Goal: Task Accomplishment & Management: Complete application form

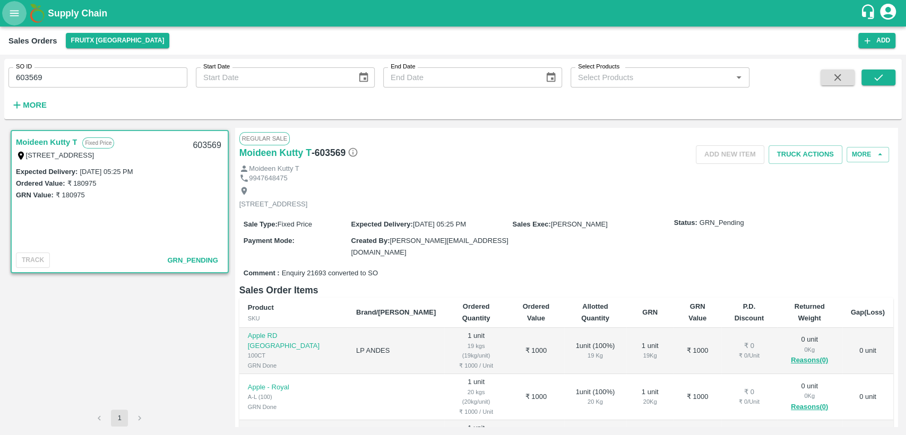
click at [14, 12] on icon "open drawer" at bounding box center [14, 13] width 12 height 12
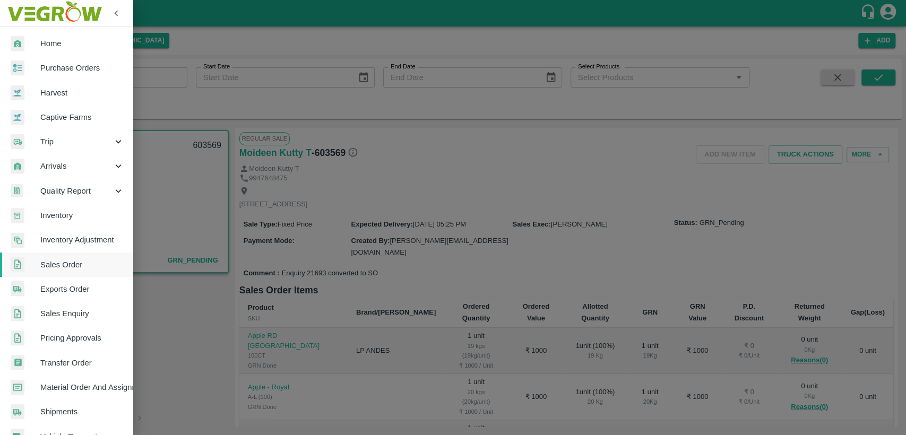
click at [51, 47] on span "Home" at bounding box center [82, 44] width 84 height 12
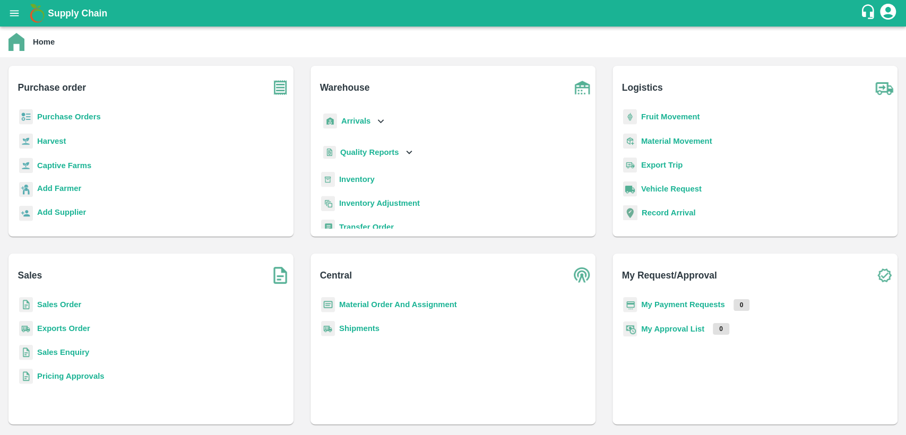
click at [387, 304] on b "Material Order And Assignment" at bounding box center [398, 304] width 118 height 8
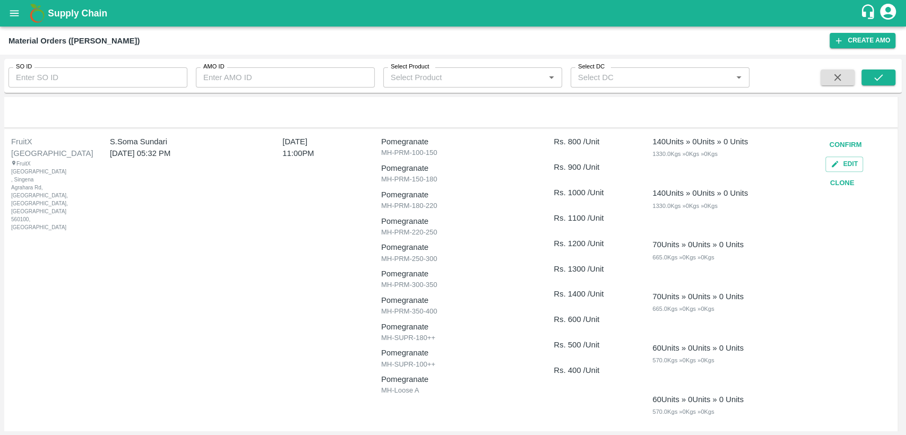
scroll to position [649, 0]
click at [833, 184] on button "Clone" at bounding box center [842, 184] width 34 height 19
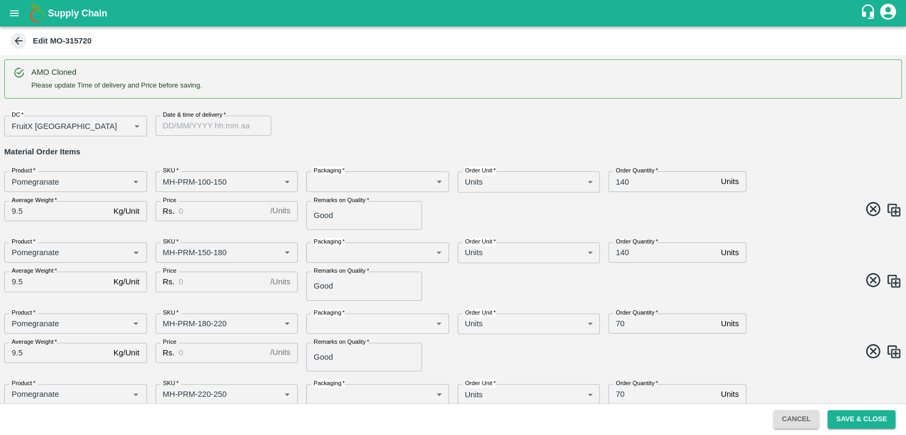
type input "Pomegranate"
type input "MH-PRM-100-150"
type input "Pomegranate"
type input "MH-PRM-150-180"
type input "Pomegranate"
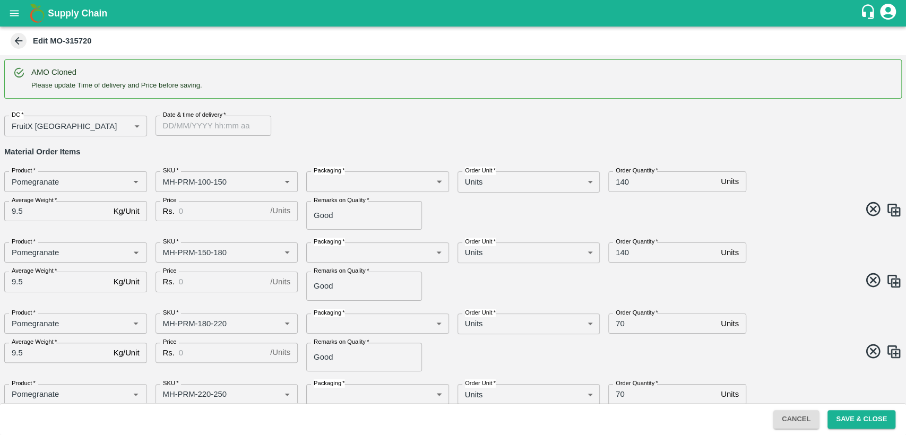
type input "MH-PRM-180-220"
type input "Pomegranate"
type input "MH-PRM-220-250"
type input "Pomegranate"
type input "MH-PRM-250-300"
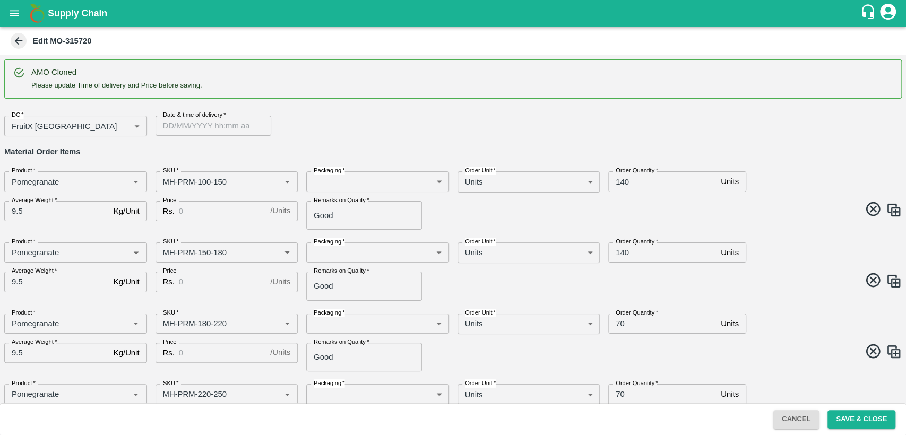
type input "Pomegranate"
type input "MH-PRM-300-350"
type input "Pomegranate"
type input "MH-PRM-350-400"
type input "Pomegranate"
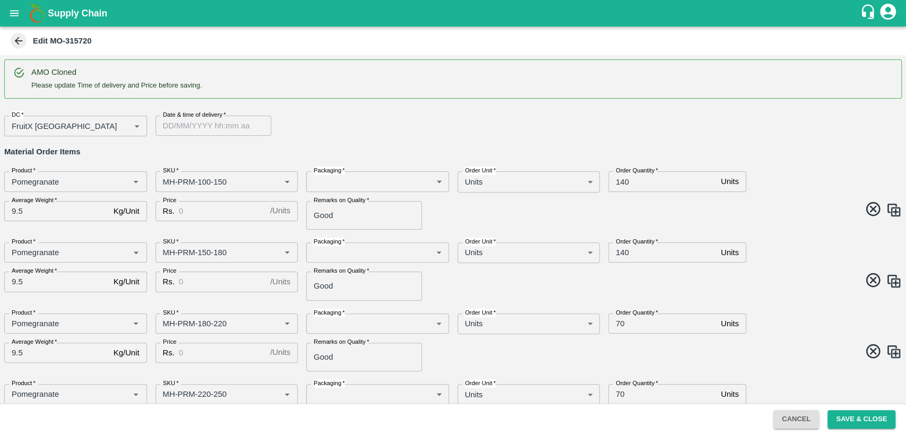
type input "MH-SUPR-180++"
type input "Pomegranate"
type input "MH-SUPR-100++"
type input "Pomegranate"
type input "MH-Loose A"
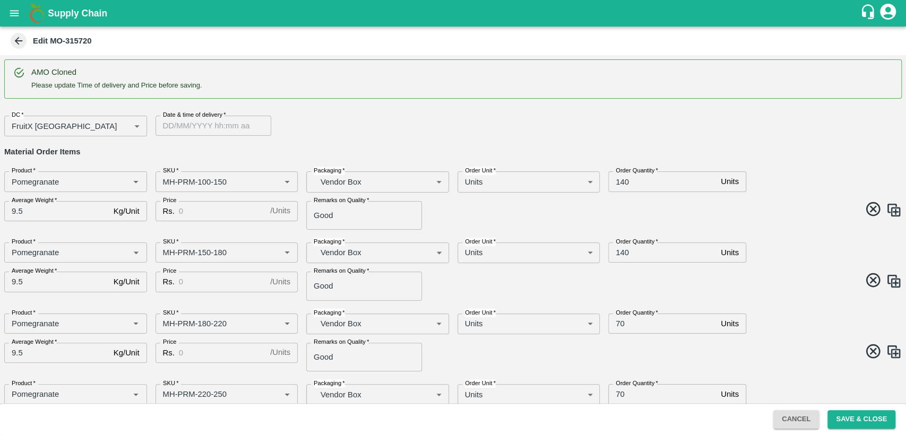
type input "DD/MM/YYYY hh:mm aa"
click at [170, 127] on input "DD/MM/YYYY hh:mm aa" at bounding box center [209, 126] width 108 height 20
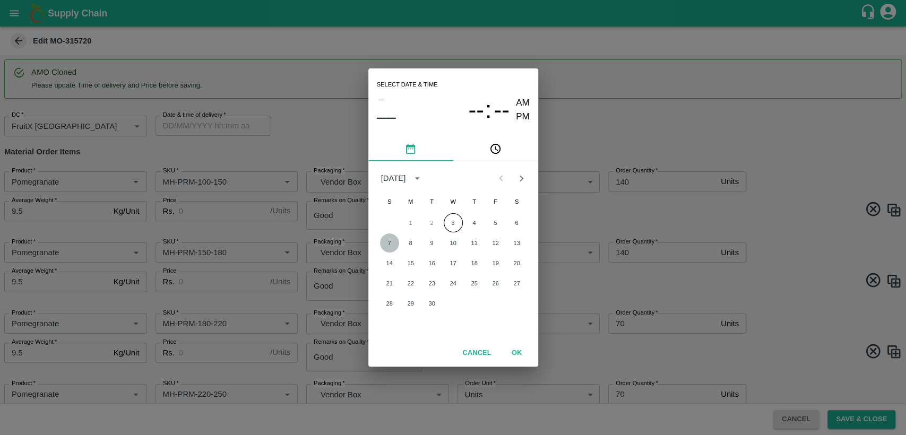
click at [384, 243] on button "7" at bounding box center [389, 243] width 19 height 19
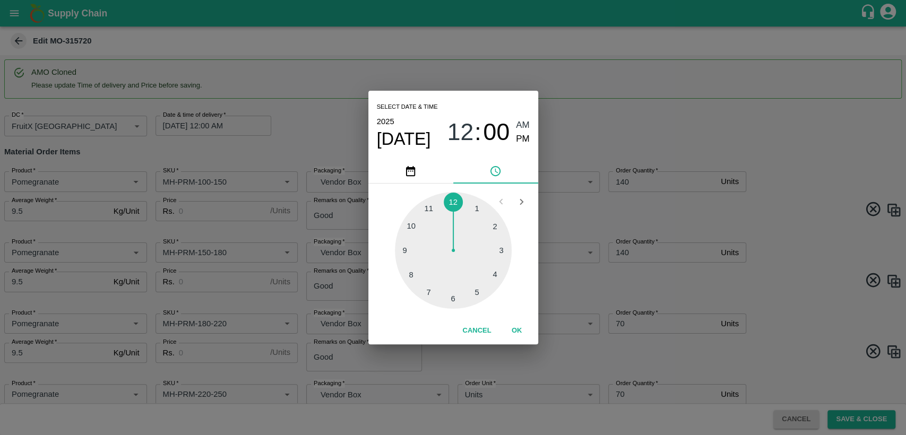
click at [435, 210] on div at bounding box center [453, 250] width 117 height 117
click at [520, 145] on span "PM" at bounding box center [523, 139] width 14 height 14
type input "[DATE] 11:00 PM"
click at [514, 331] on button "OK" at bounding box center [517, 331] width 34 height 19
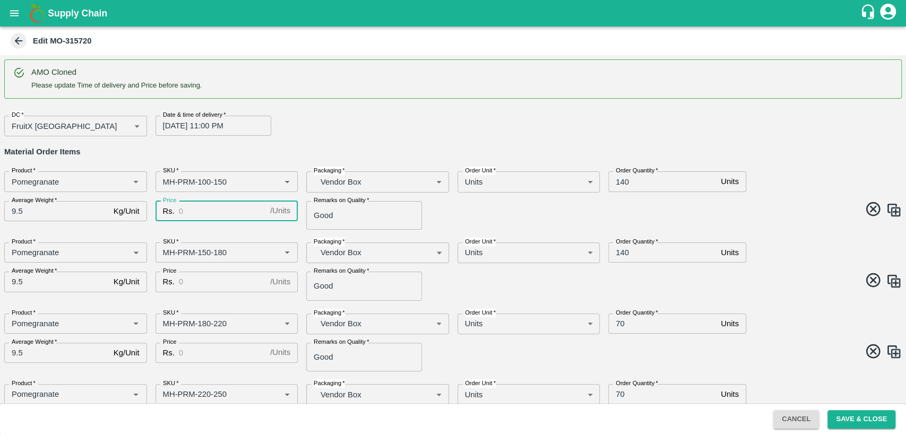
click at [190, 215] on input "Price" at bounding box center [222, 211] width 87 height 20
type input "800"
click at [187, 282] on input "Price" at bounding box center [222, 282] width 87 height 20
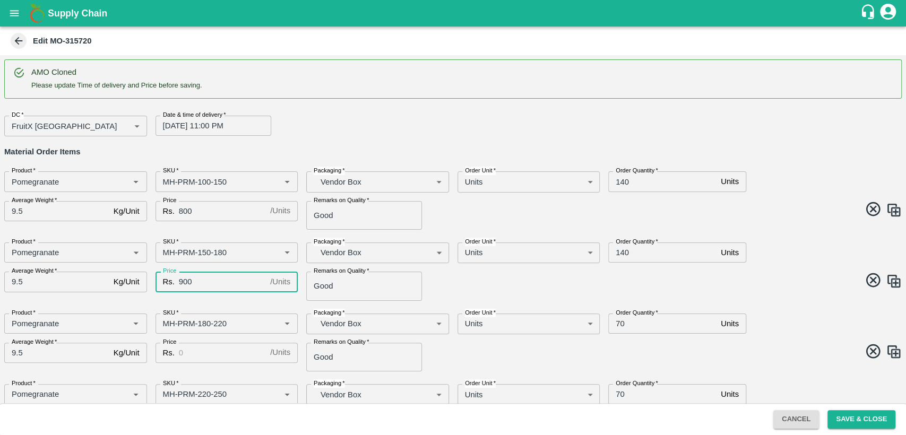
type input "900"
click at [195, 354] on input "Price" at bounding box center [222, 353] width 87 height 20
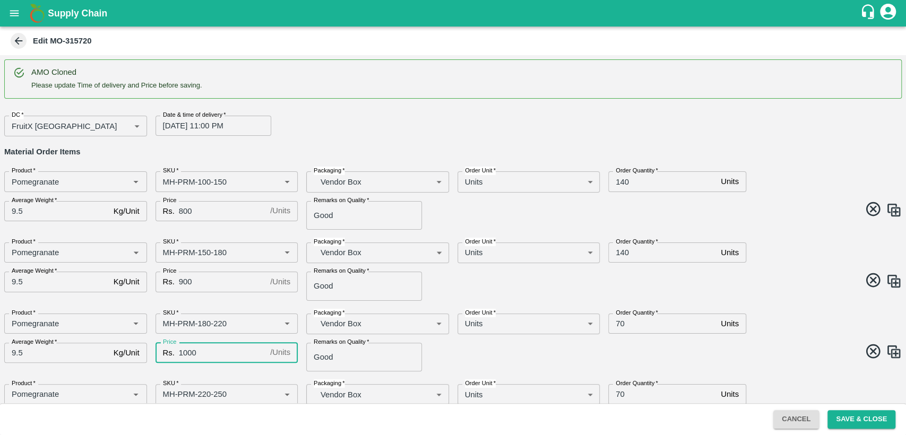
type input "1000"
click at [437, 352] on div "Remarks on Quality   * Good Remarks on Quality" at bounding box center [373, 352] width 151 height 37
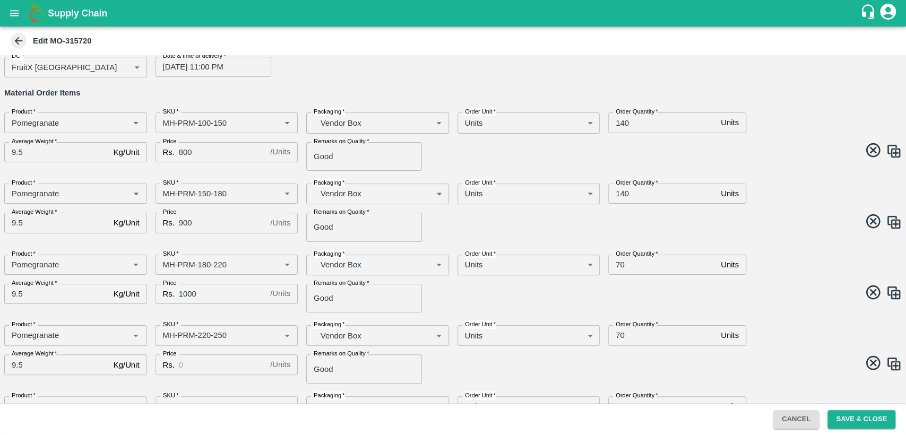
click at [197, 357] on input "Price" at bounding box center [222, 365] width 87 height 20
type input "1100"
click at [444, 366] on div "Remarks on Quality   * Good Remarks on Quality" at bounding box center [373, 364] width 151 height 37
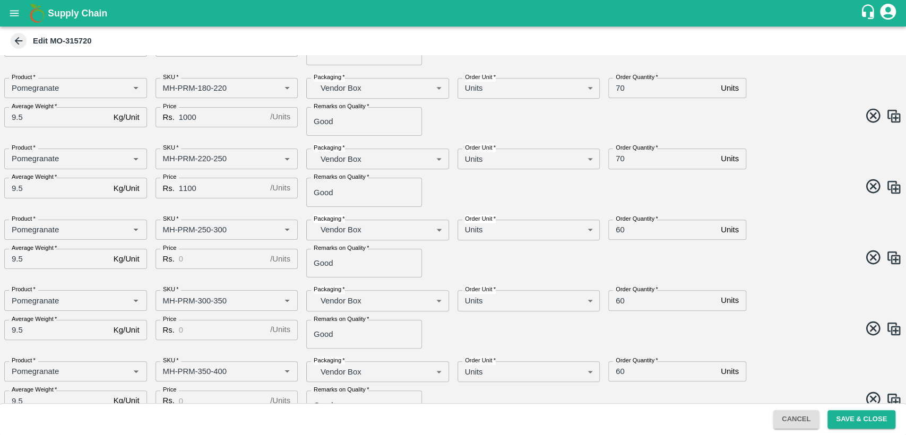
click at [192, 260] on input "Price" at bounding box center [222, 259] width 87 height 20
type input "1200"
click at [195, 329] on input "Price" at bounding box center [222, 330] width 87 height 20
type input "1300"
click at [227, 344] on div "Price Rs. 1300 / Units Price" at bounding box center [222, 330] width 151 height 37
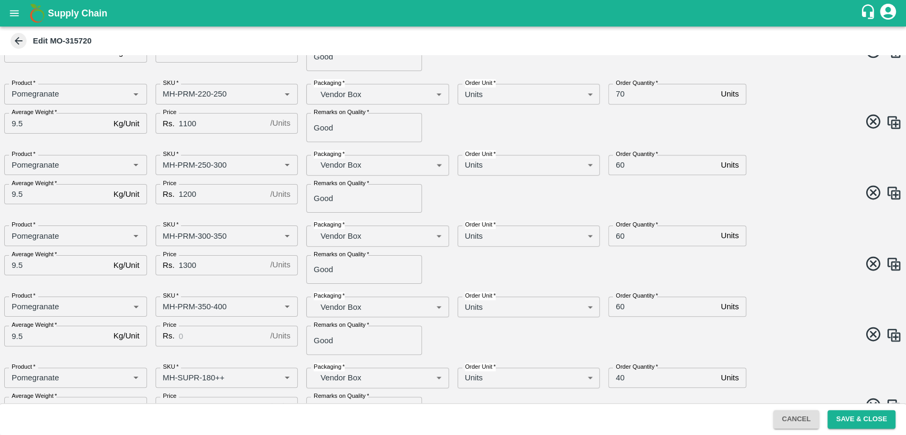
scroll to position [412, 0]
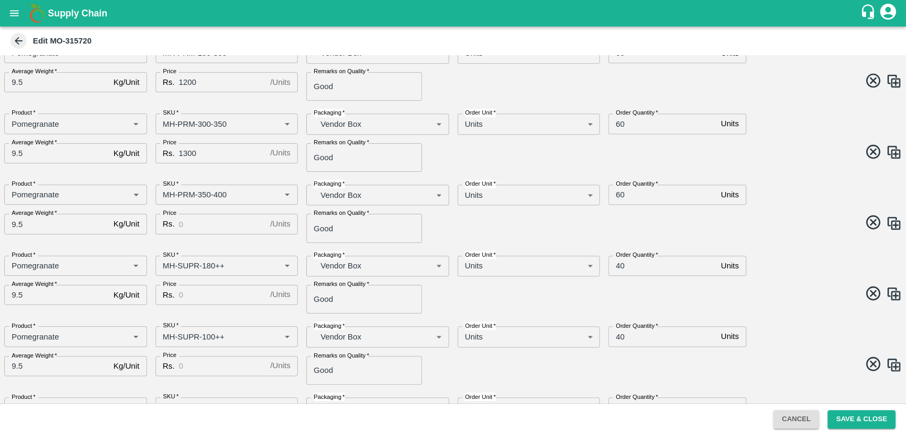
click at [190, 223] on input "Price" at bounding box center [222, 224] width 87 height 20
type input "1400"
click at [197, 291] on input "Price" at bounding box center [222, 295] width 87 height 20
type input "600"
click at [195, 362] on input "Price" at bounding box center [222, 366] width 87 height 20
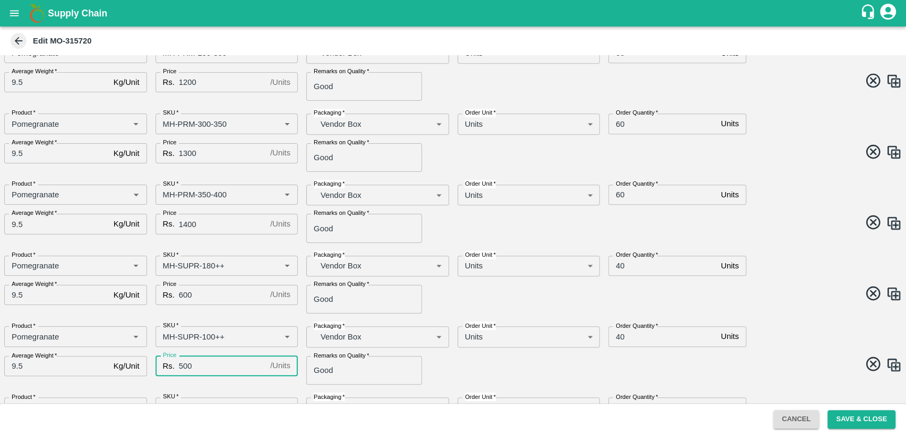
type input "500"
click at [455, 362] on span at bounding box center [675, 366] width 453 height 21
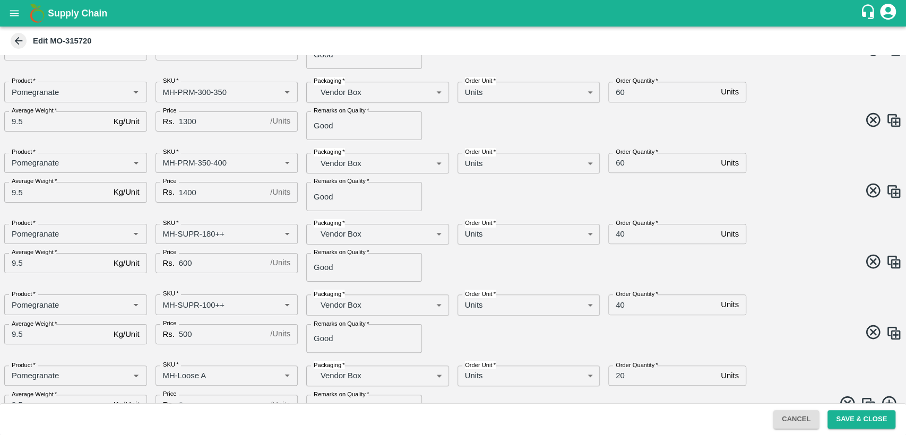
scroll to position [469, 0]
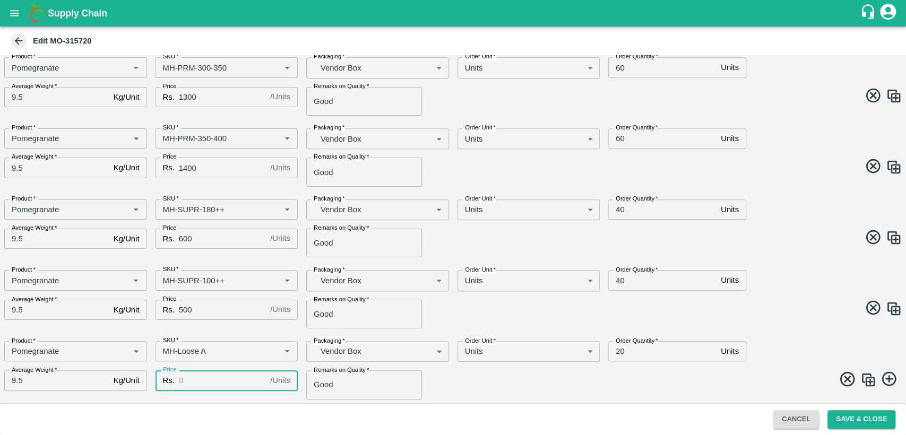
click at [202, 380] on input "Price" at bounding box center [222, 380] width 87 height 20
type input "500"
click at [739, 240] on span at bounding box center [675, 239] width 453 height 21
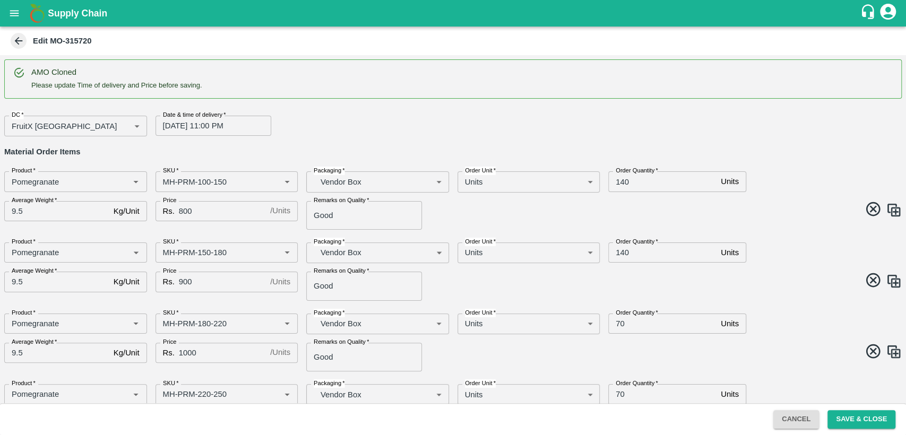
click at [623, 183] on input "140" at bounding box center [662, 181] width 108 height 20
click at [616, 184] on input "140" at bounding box center [662, 181] width 108 height 20
type input "130"
click at [616, 247] on input "140" at bounding box center [662, 253] width 108 height 20
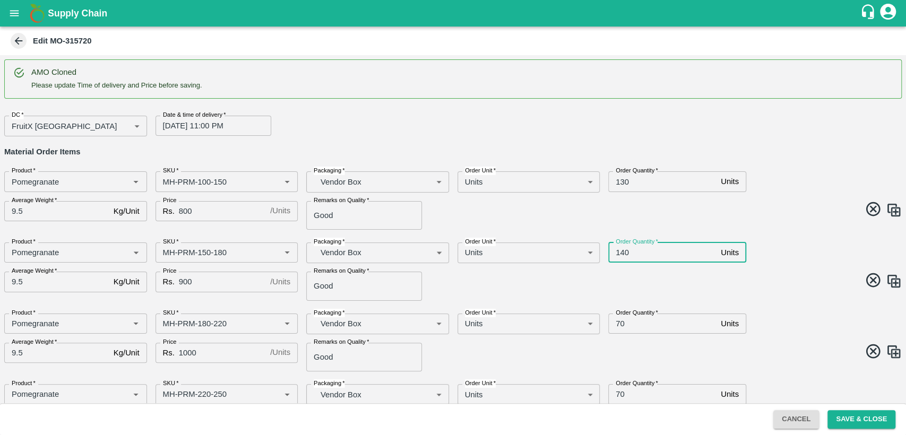
click at [620, 249] on input "140" at bounding box center [662, 253] width 108 height 20
type input "130"
click at [617, 325] on input "70" at bounding box center [662, 324] width 108 height 20
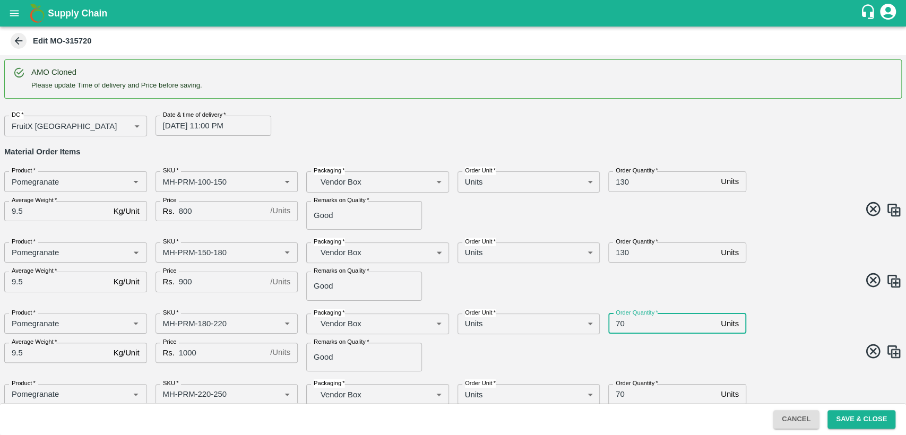
click at [617, 325] on input "70" at bounding box center [662, 324] width 108 height 20
type input "60"
click at [628, 348] on span at bounding box center [675, 353] width 453 height 21
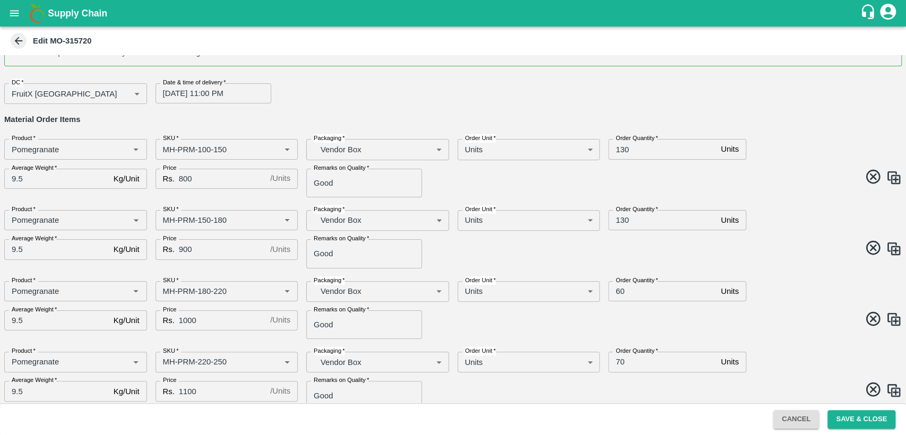
scroll to position [59, 0]
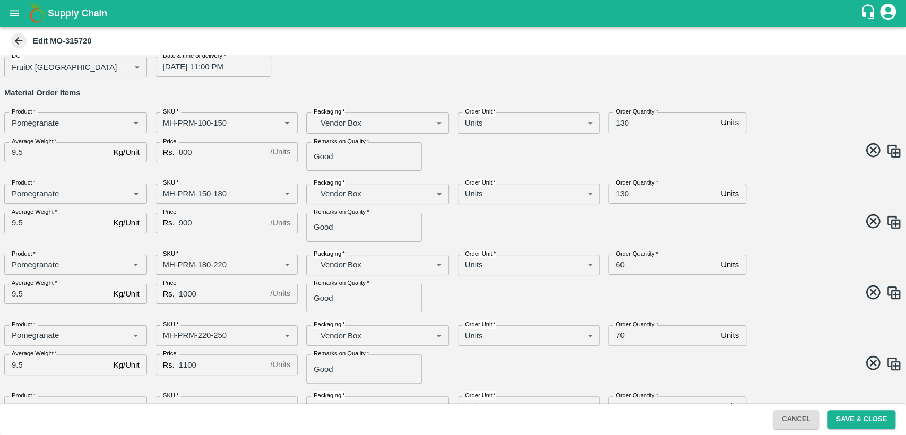
click at [620, 332] on input "70" at bounding box center [662, 335] width 108 height 20
type input "60"
click at [644, 367] on span at bounding box center [675, 365] width 453 height 21
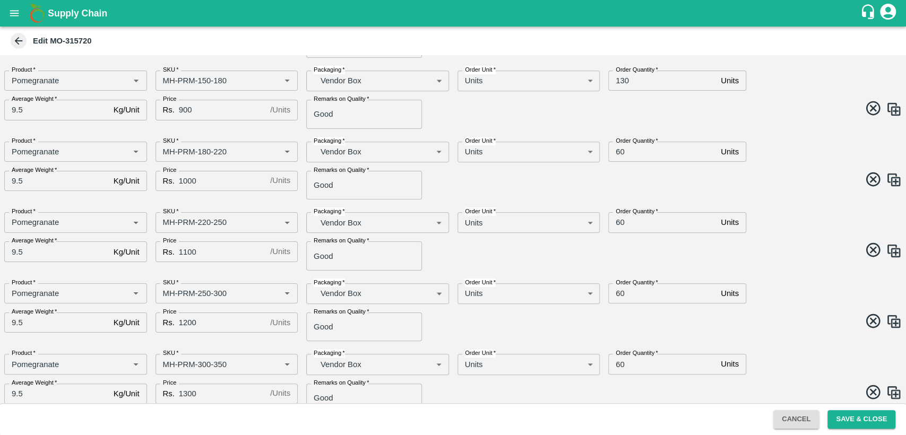
scroll to position [177, 0]
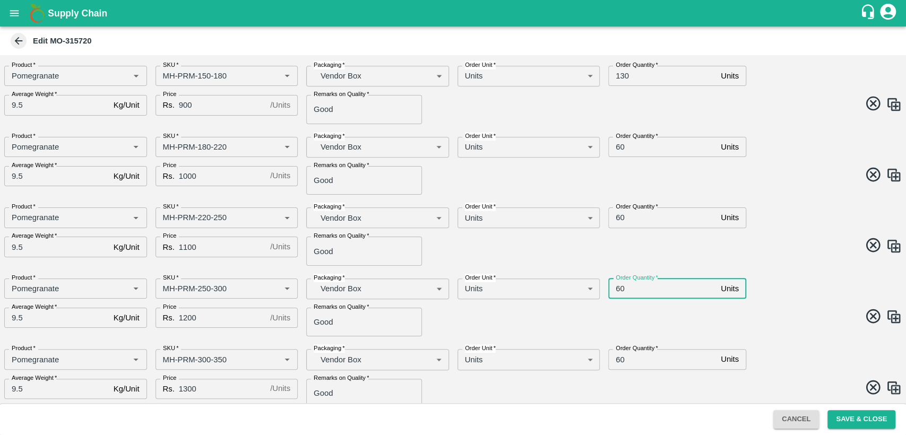
click at [617, 290] on input "60" at bounding box center [662, 289] width 108 height 20
type input "50"
click at [618, 357] on input "60" at bounding box center [662, 359] width 108 height 20
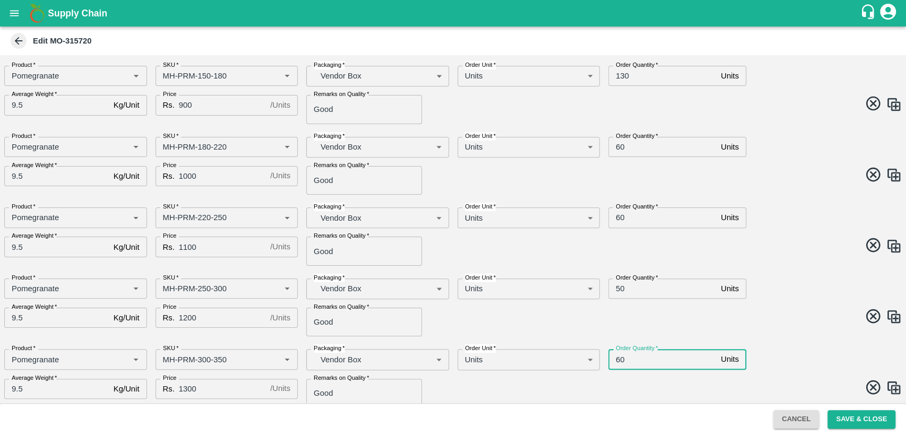
click at [618, 357] on input "60" at bounding box center [662, 359] width 108 height 20
type input "50"
click at [683, 324] on span at bounding box center [675, 318] width 453 height 21
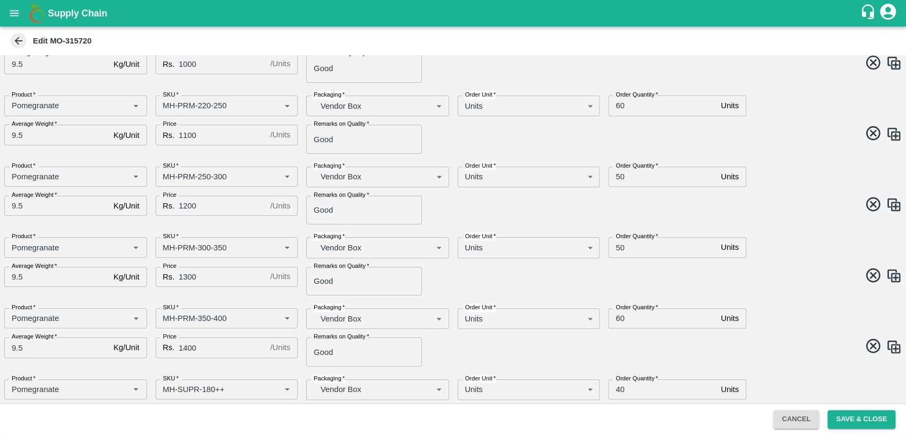
scroll to position [295, 0]
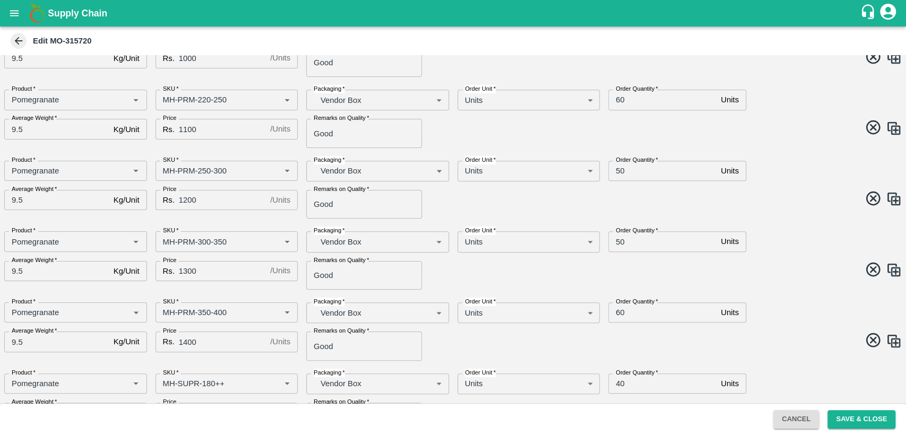
click at [620, 311] on input "60" at bounding box center [662, 312] width 108 height 20
type input "50"
click at [618, 384] on input "40" at bounding box center [662, 384] width 108 height 20
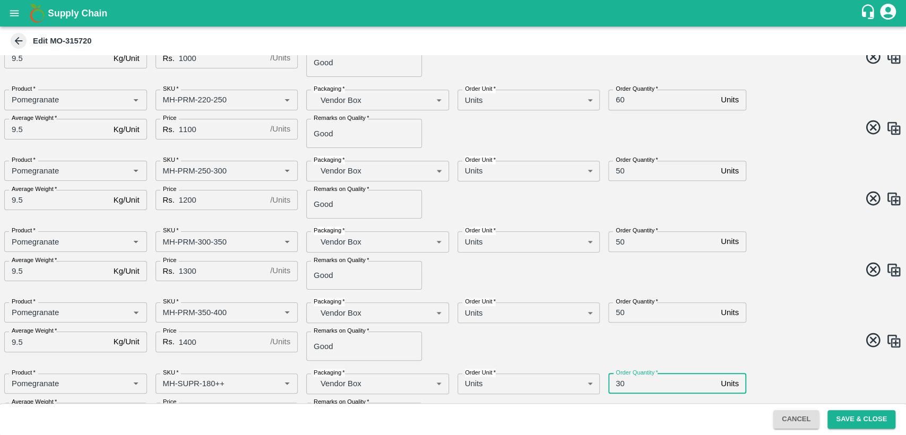
type input "30"
click at [685, 334] on span at bounding box center [675, 342] width 453 height 21
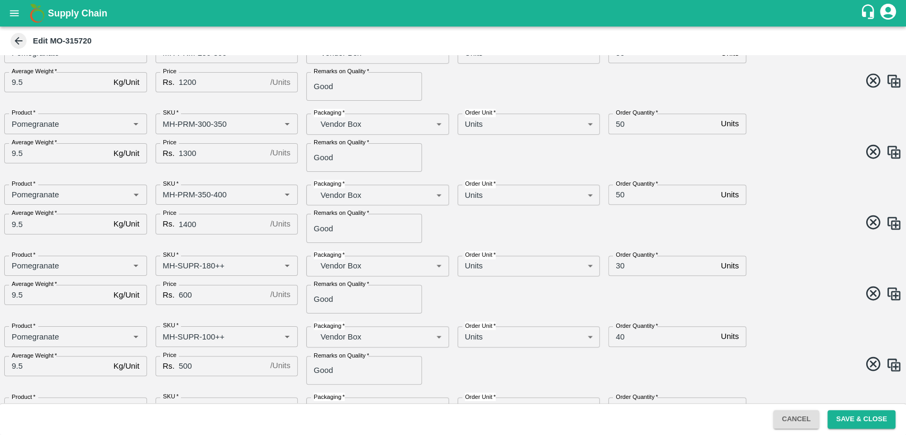
click at [618, 334] on input "40" at bounding box center [662, 336] width 108 height 20
type input "2"
type input "30"
click at [730, 291] on span at bounding box center [675, 295] width 453 height 21
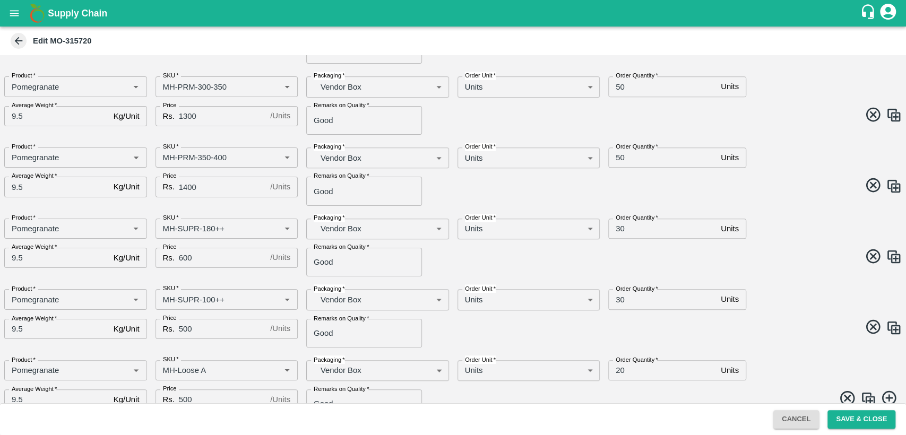
scroll to position [469, 0]
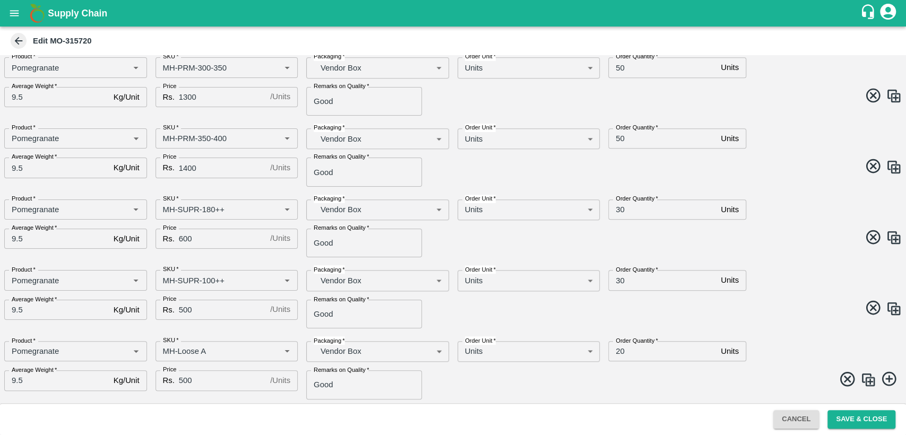
click at [619, 355] on input "20" at bounding box center [662, 351] width 108 height 20
type input "10"
click at [845, 285] on div "Product   * Product   * SKU   * SKU   * Packaging   * Vendor Box BOM/276 Packag…" at bounding box center [449, 295] width 906 height 67
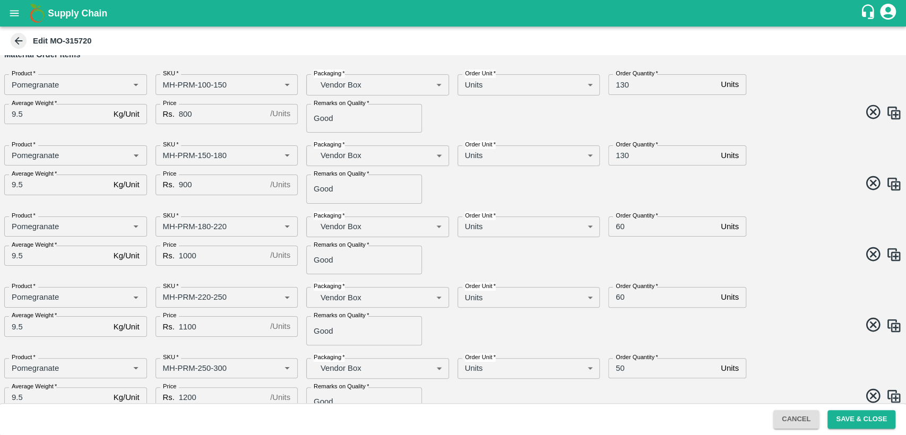
scroll to position [0, 0]
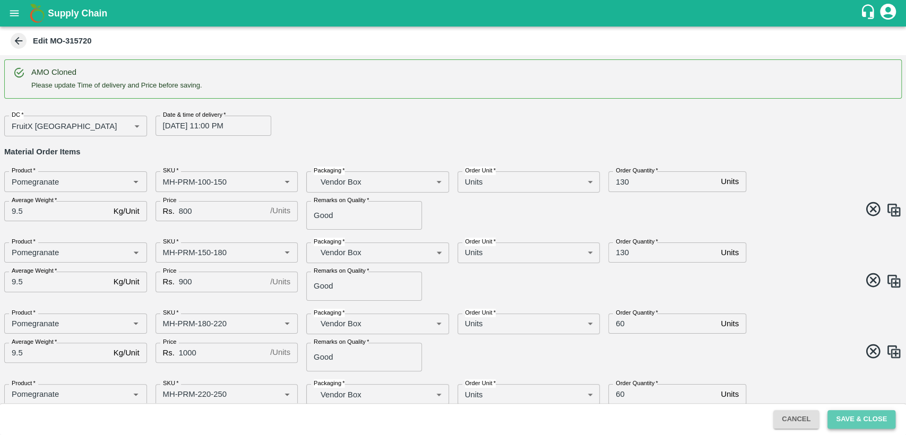
click at [851, 411] on button "Save & Close" at bounding box center [861, 419] width 68 height 19
